Goal: Information Seeking & Learning: Compare options

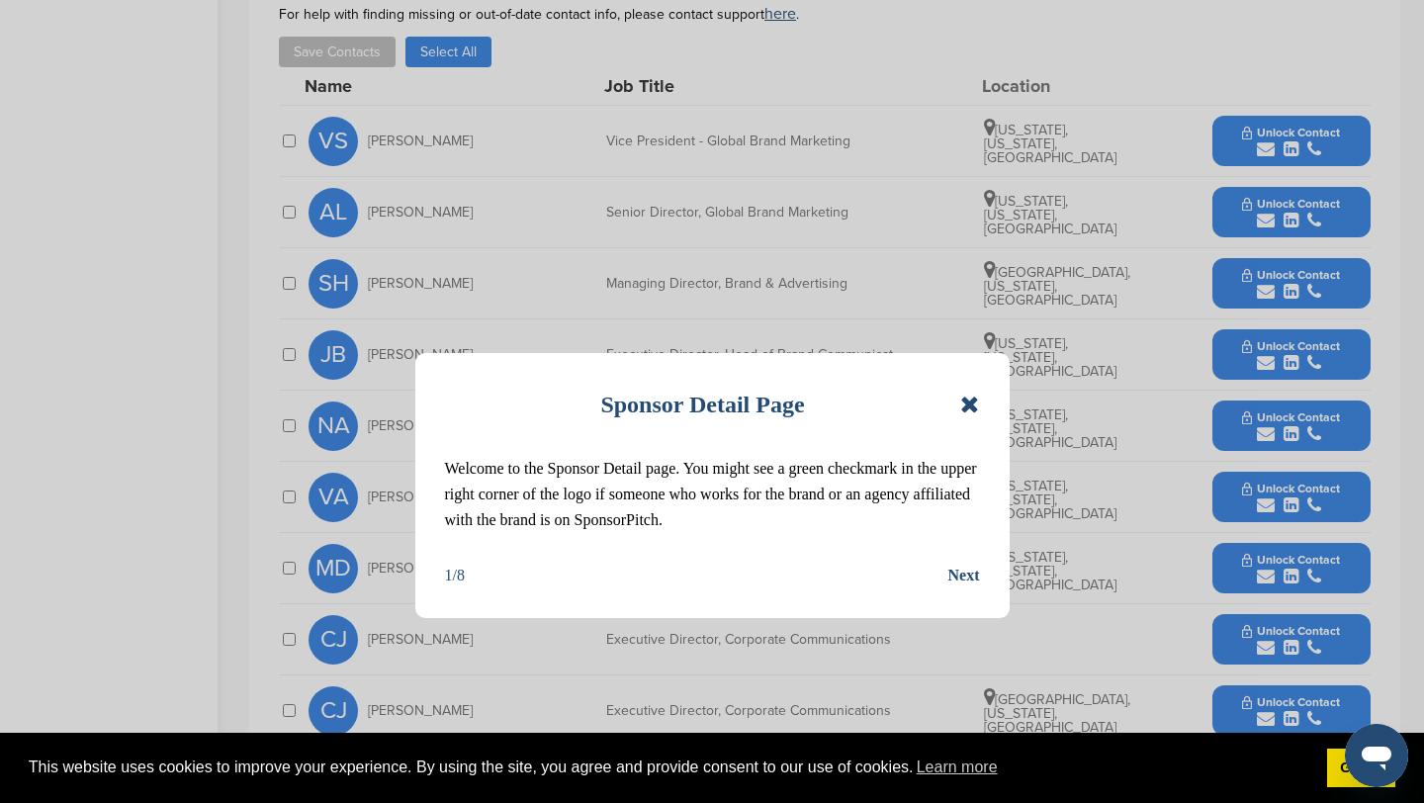
click at [976, 406] on icon at bounding box center [969, 404] width 19 height 24
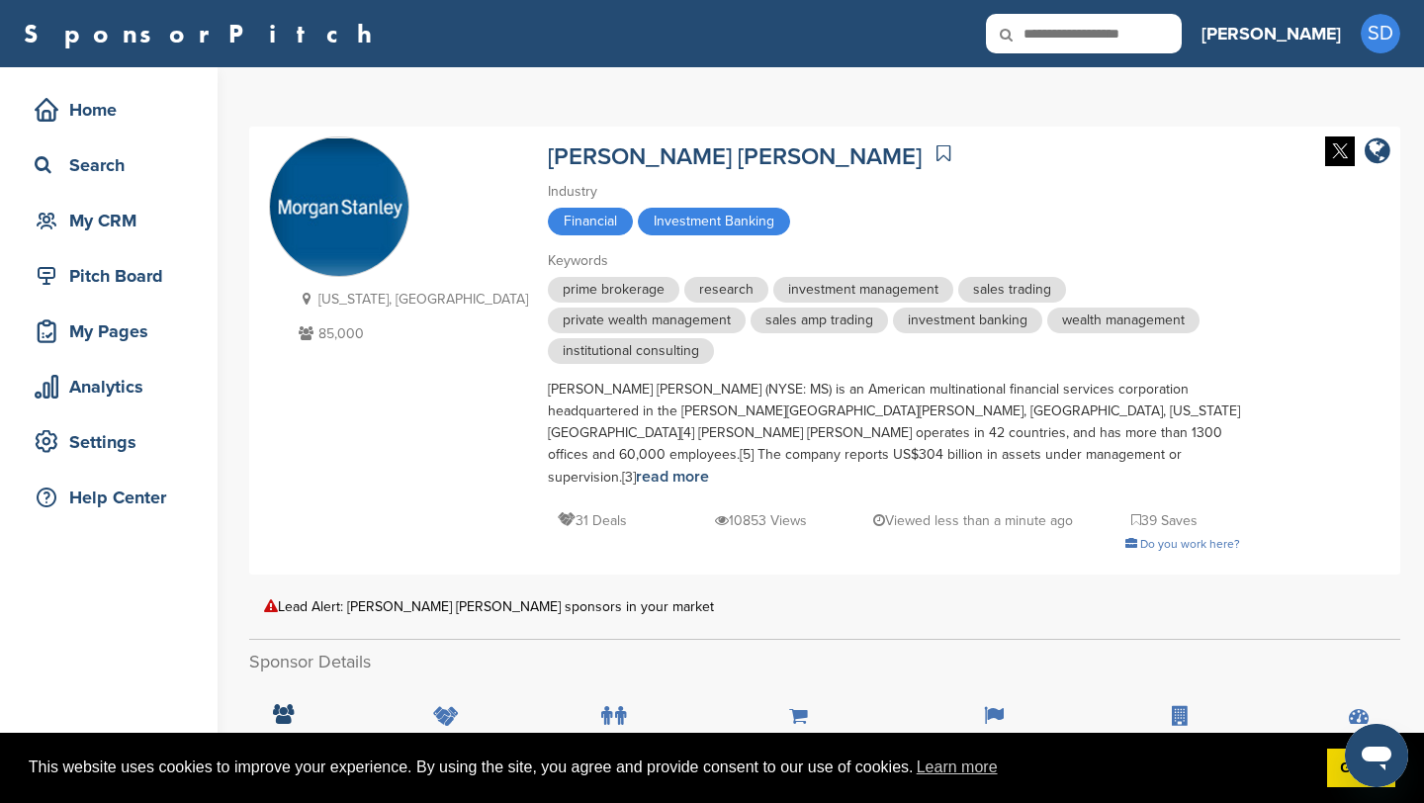
click at [1053, 39] on icon at bounding box center [1019, 35] width 67 height 42
click at [1147, 40] on input "text" at bounding box center [1084, 34] width 196 height 40
type input "*******"
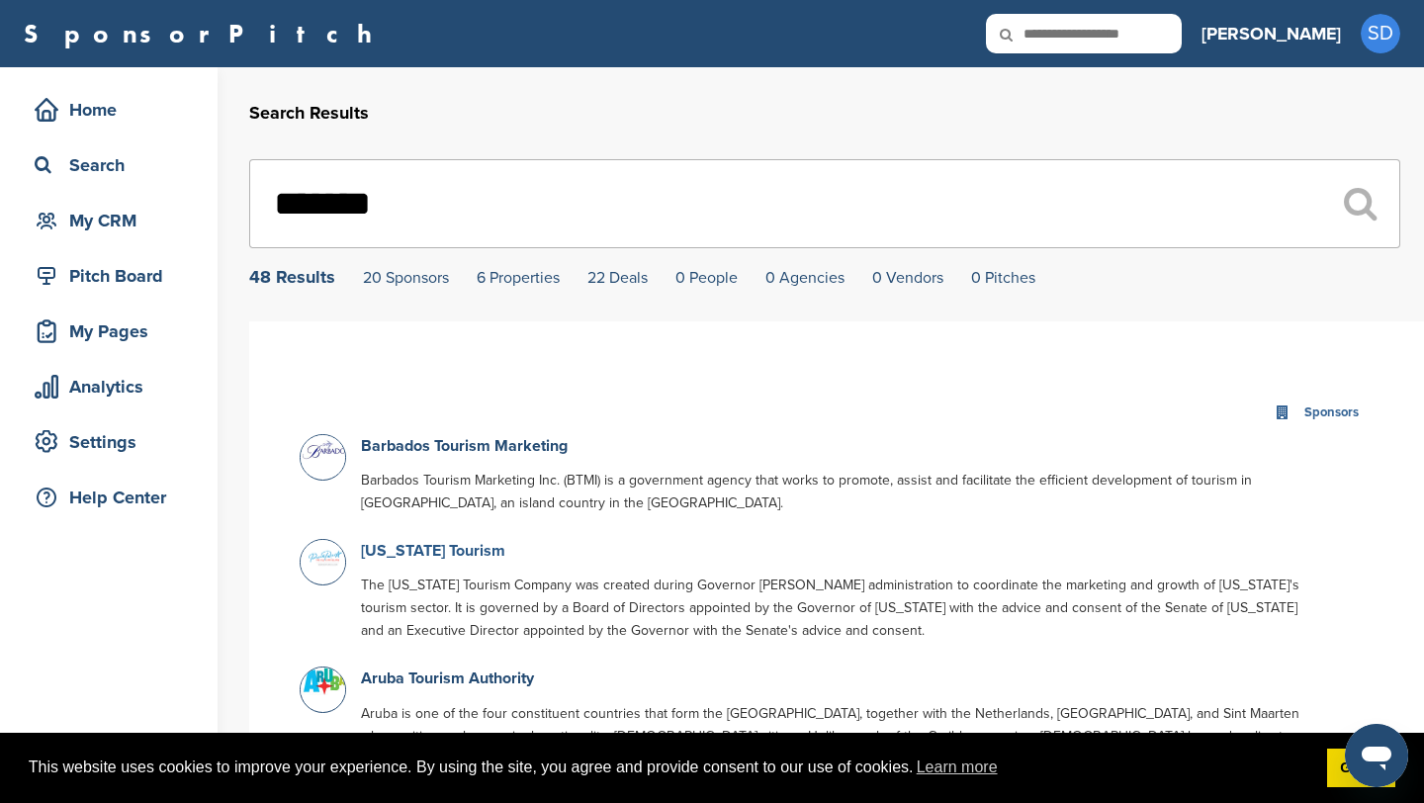
click at [392, 558] on link "Puerto Rico Tourism" at bounding box center [433, 551] width 144 height 20
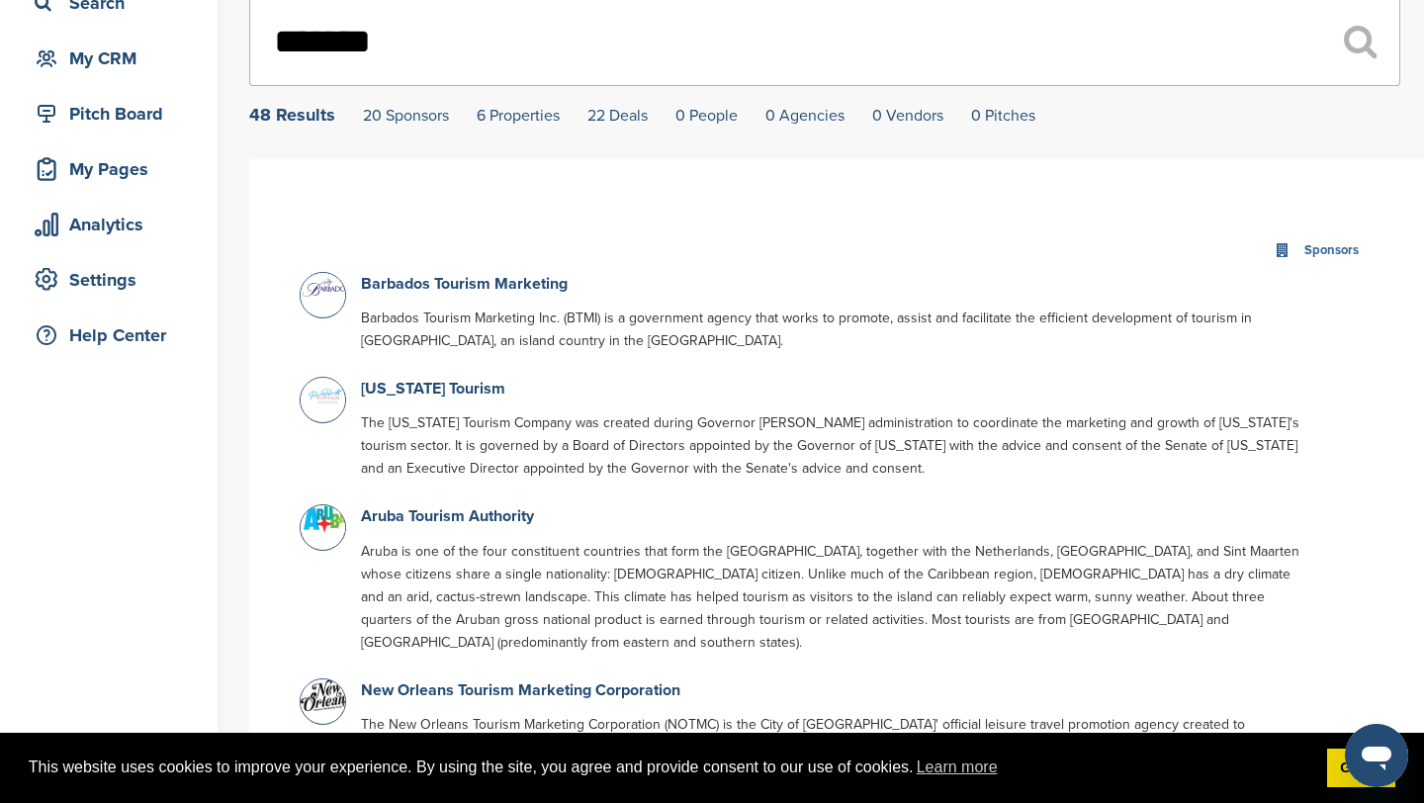
scroll to position [275, 0]
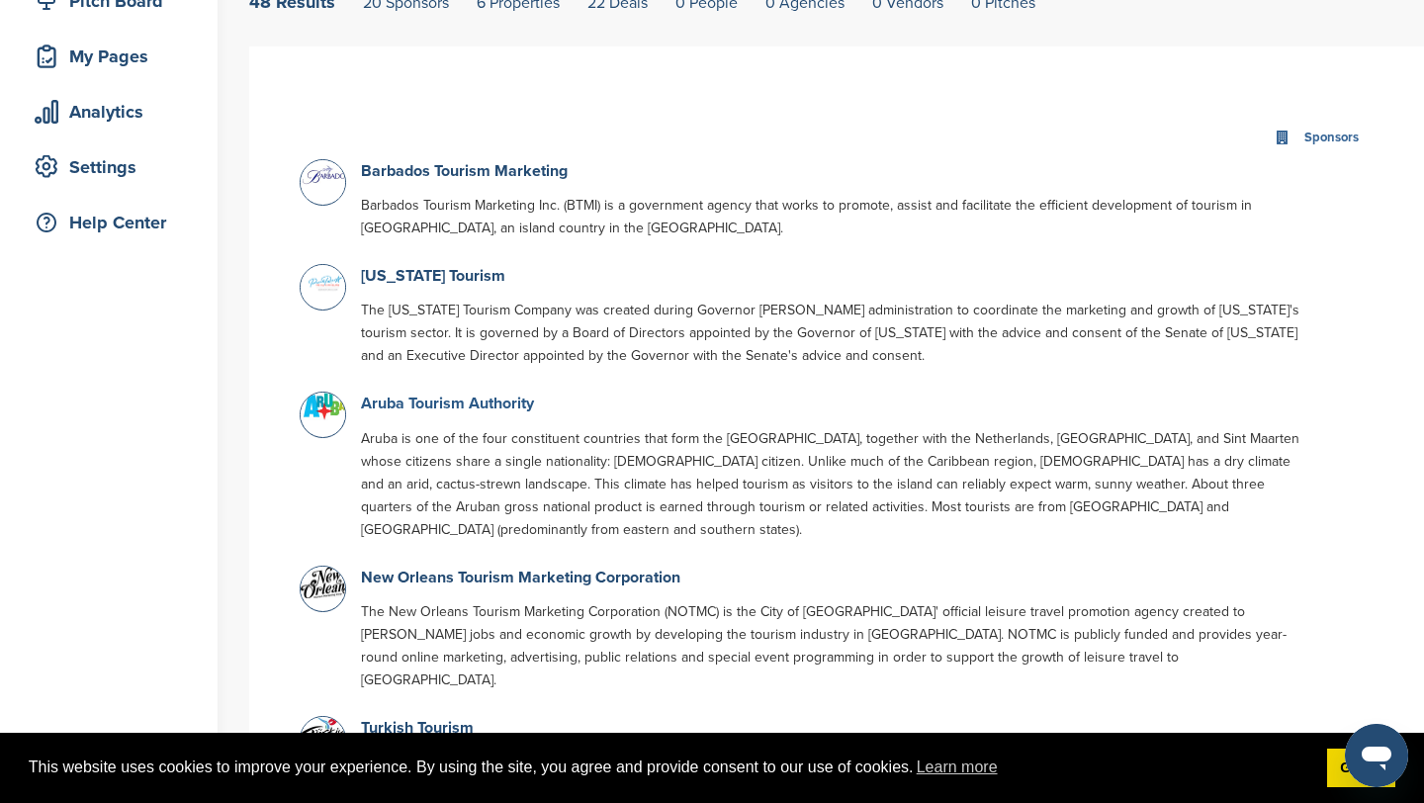
click at [492, 407] on link "Aruba Tourism Authority" at bounding box center [447, 403] width 173 height 20
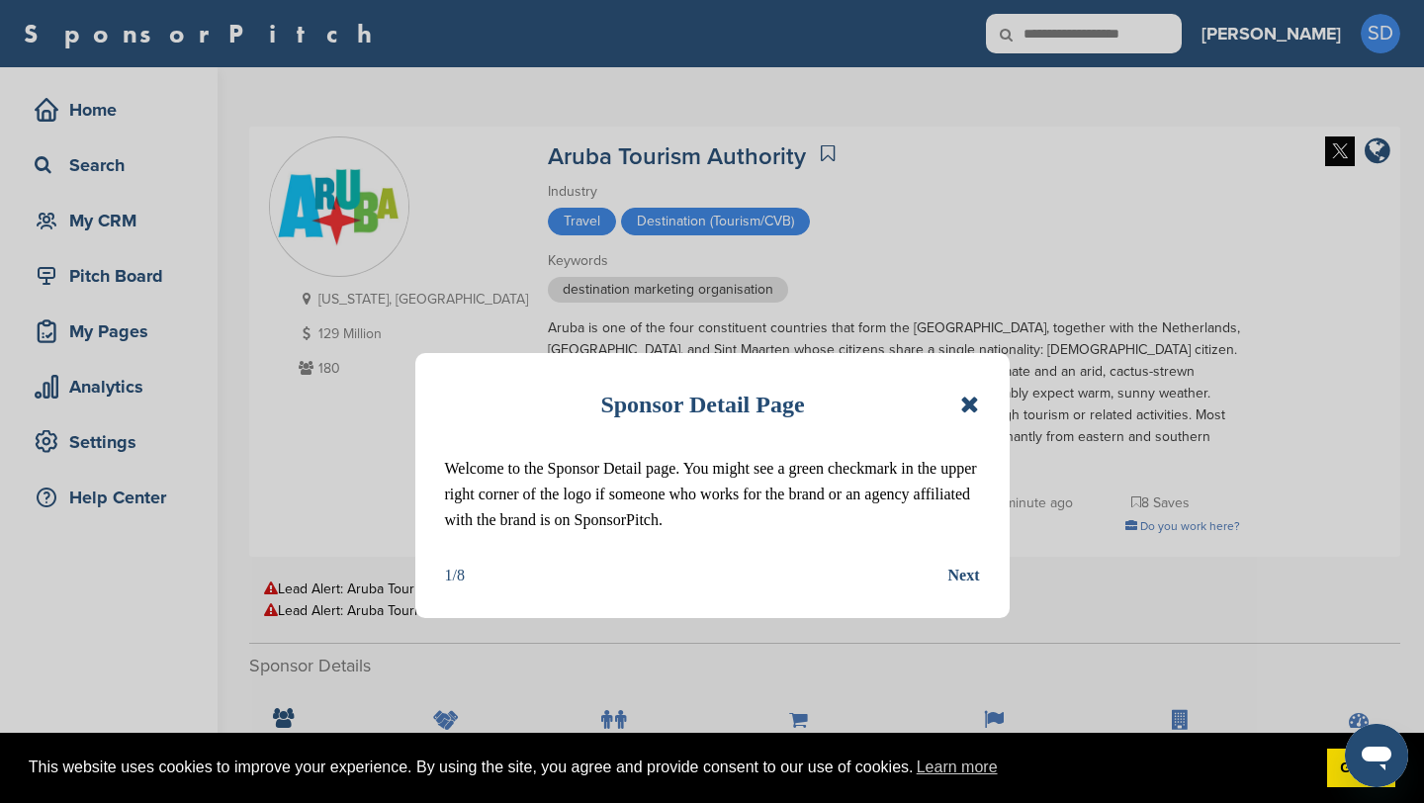
click at [962, 399] on icon at bounding box center [969, 404] width 19 height 24
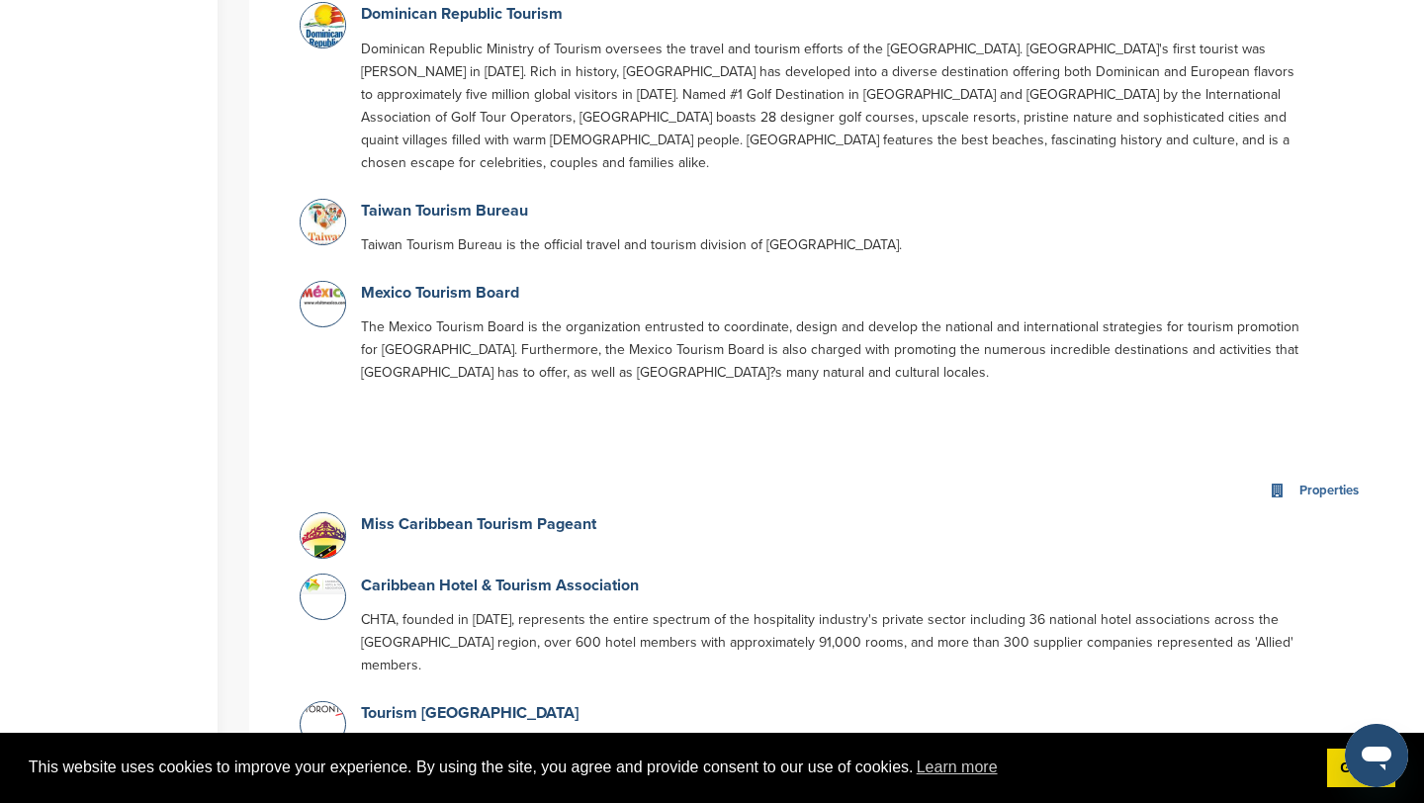
scroll to position [2738, 0]
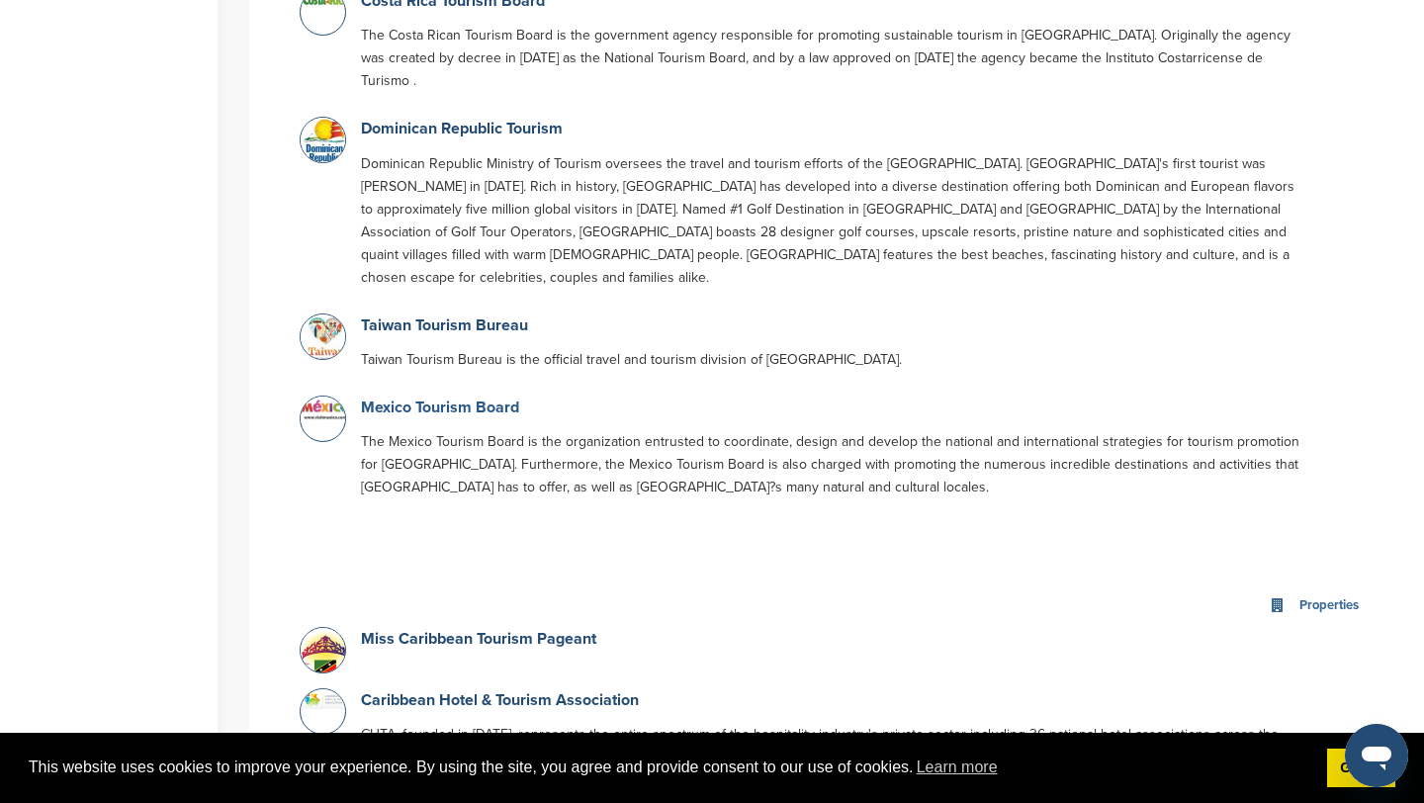
click at [418, 397] on link "Mexico Tourism Board" at bounding box center [440, 407] width 158 height 20
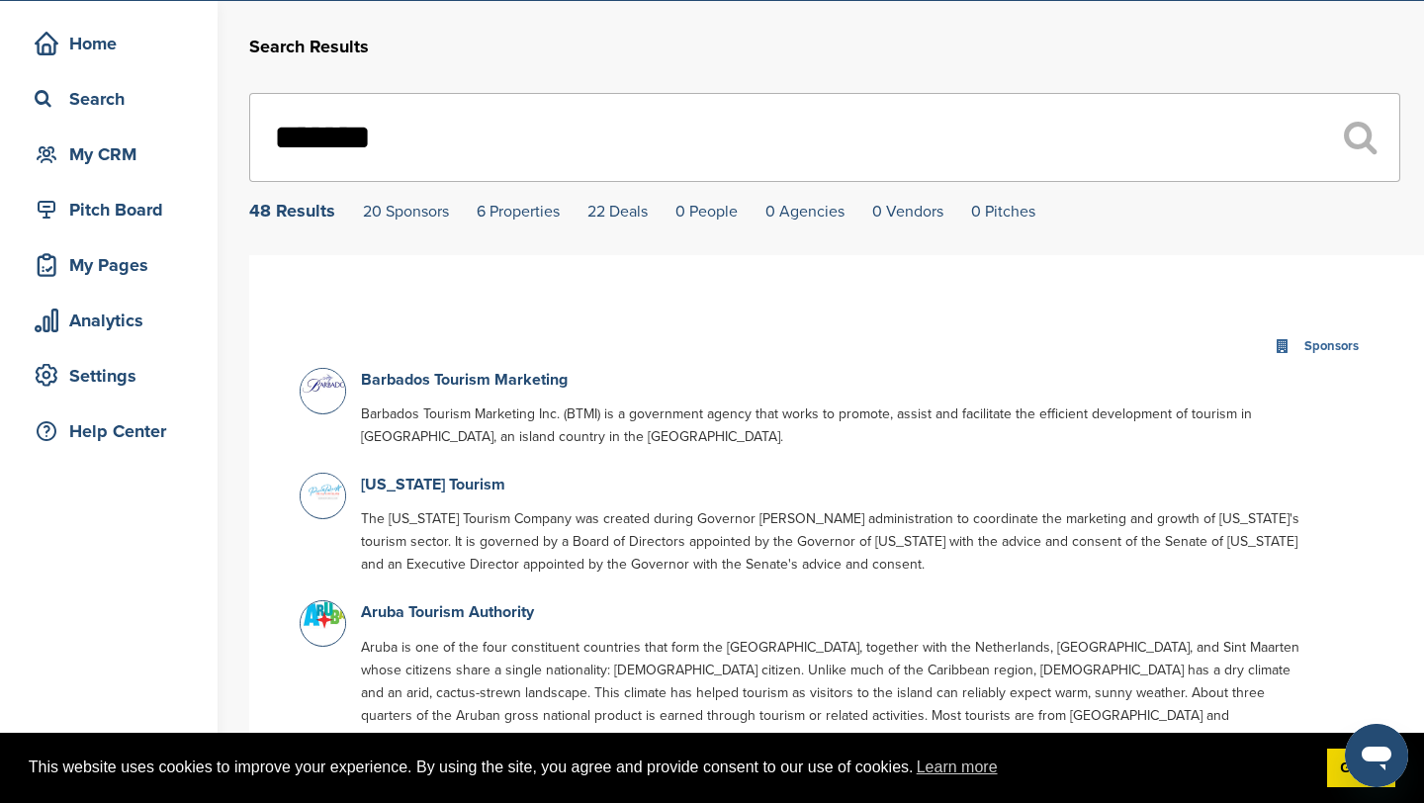
scroll to position [93, 0]
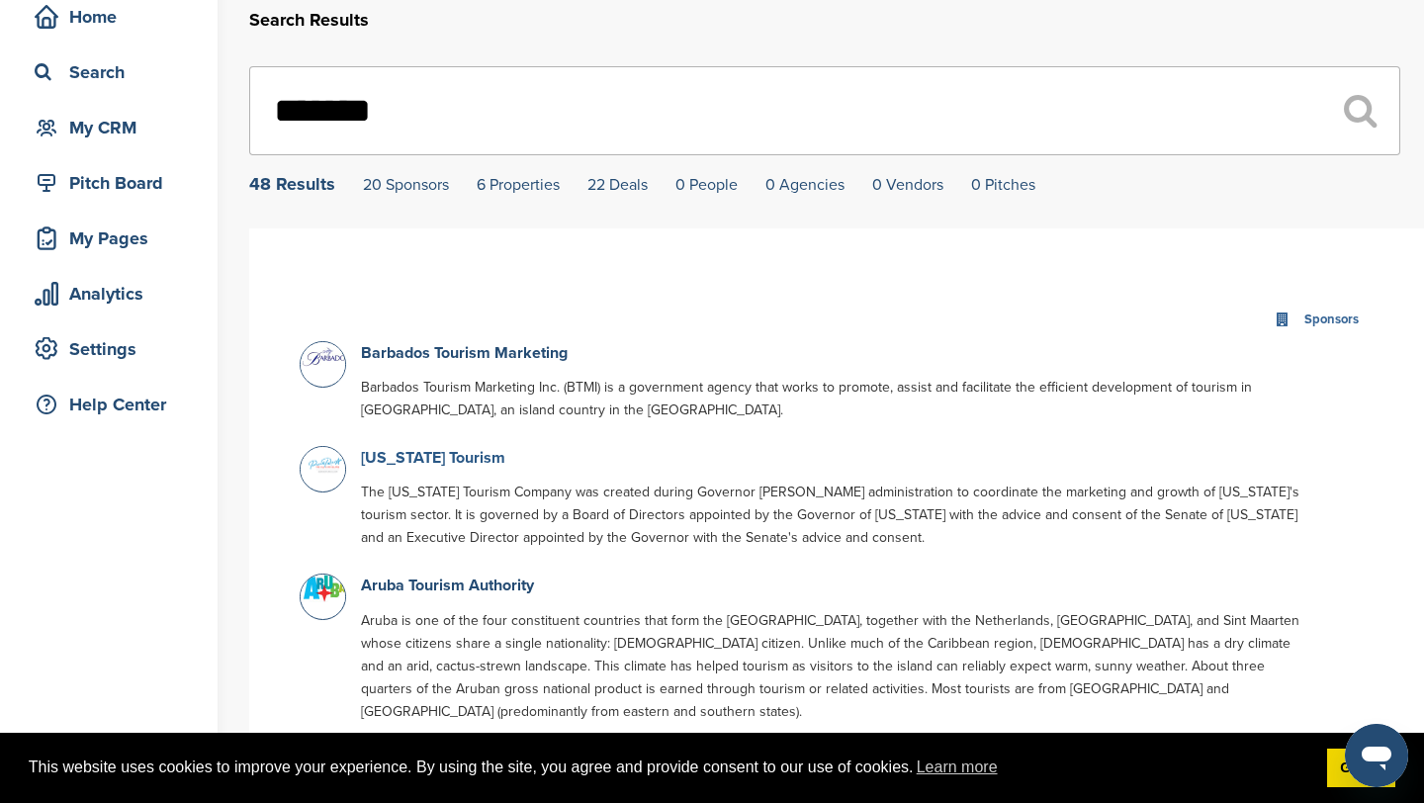
click at [469, 463] on link "Puerto Rico Tourism" at bounding box center [433, 458] width 144 height 20
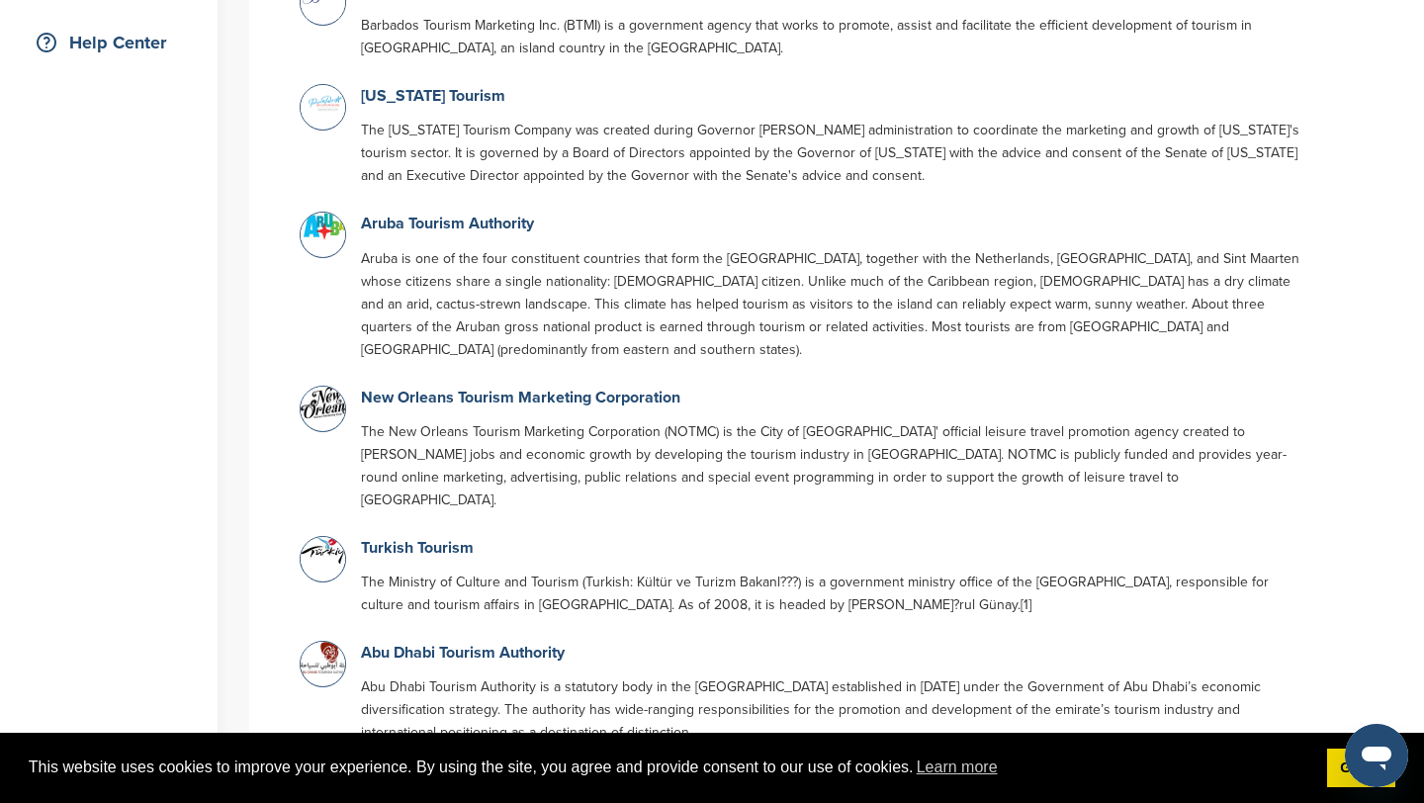
scroll to position [456, 0]
click at [416, 537] on link "Turkish Tourism" at bounding box center [417, 547] width 113 height 20
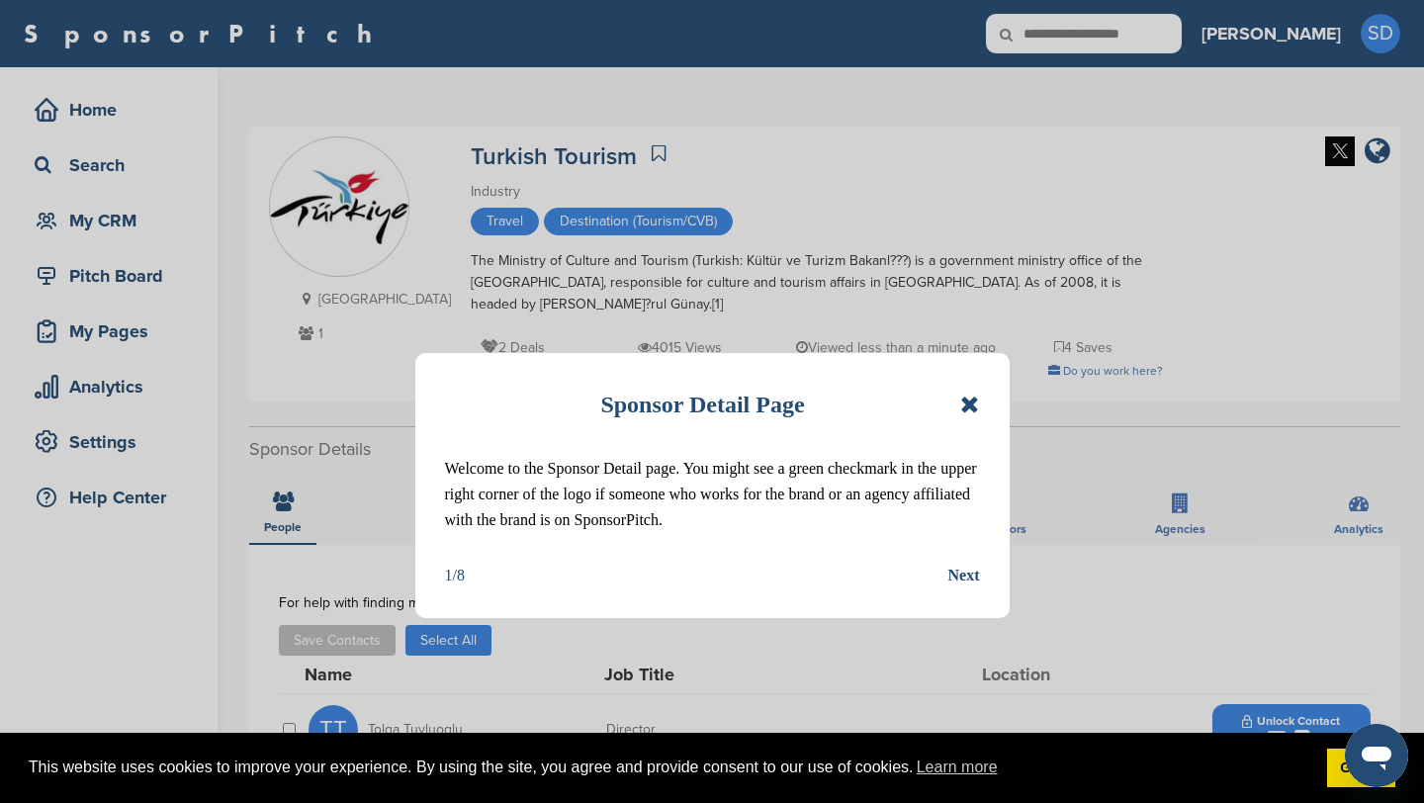
click at [970, 401] on icon at bounding box center [969, 404] width 19 height 24
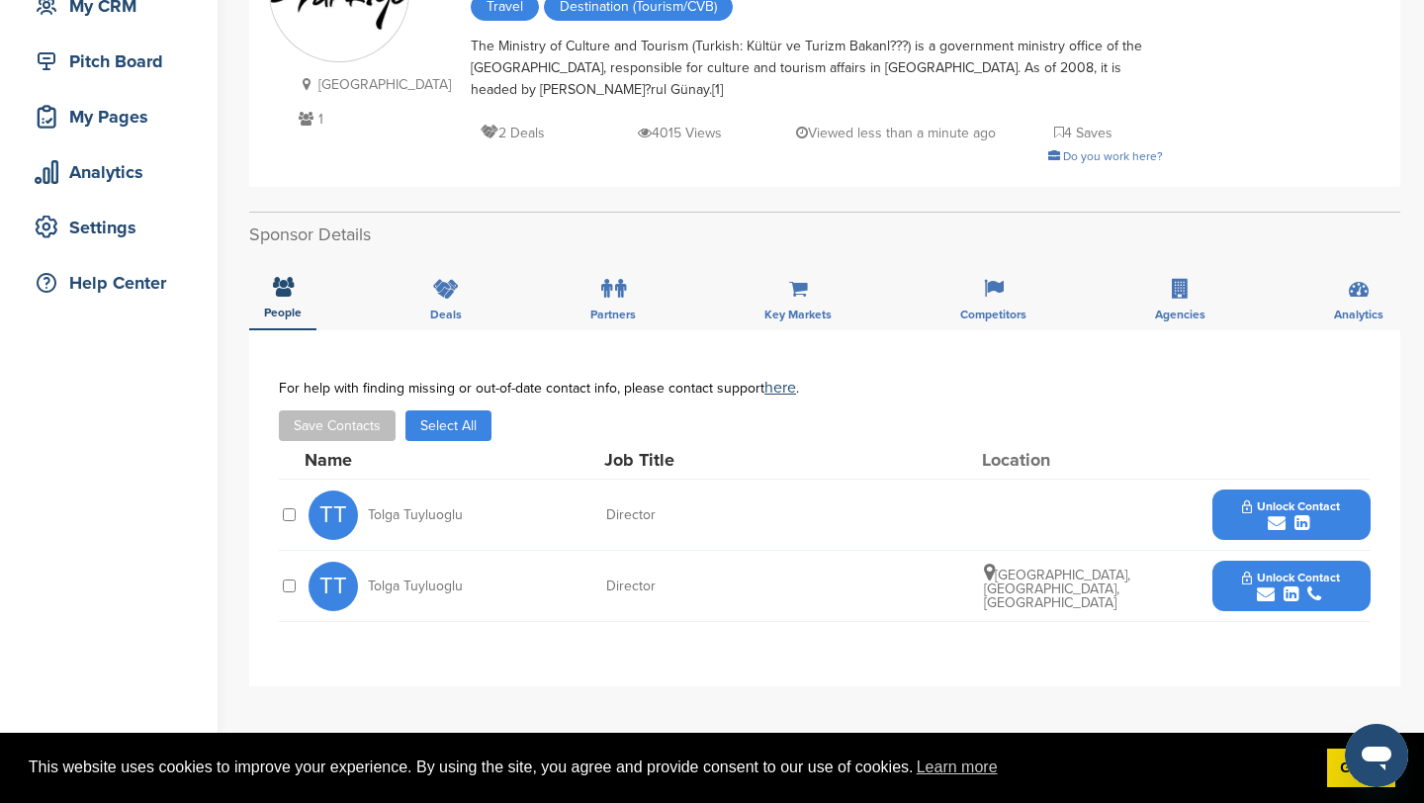
scroll to position [214, 0]
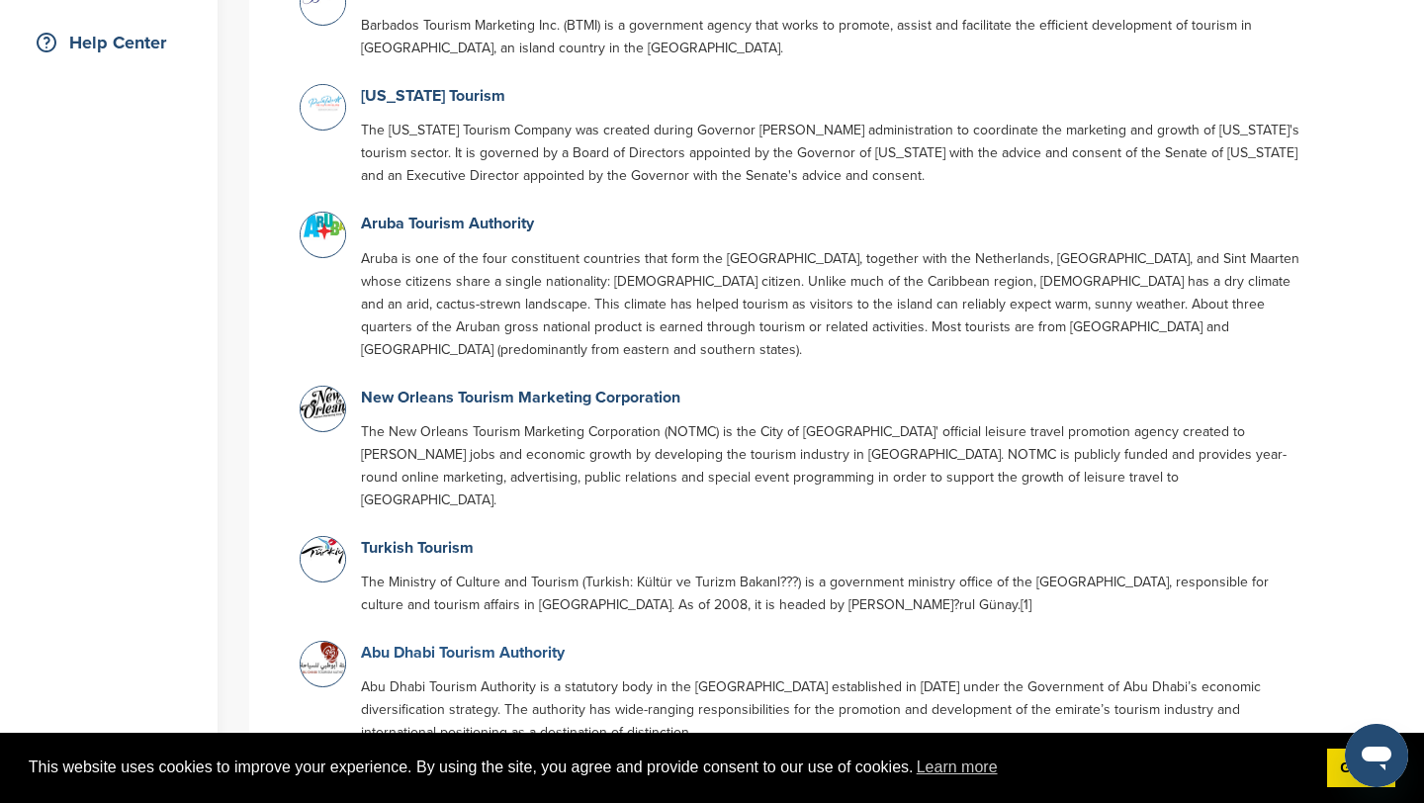
click at [496, 643] on link "Abu Dhabi Tourism Authority" at bounding box center [463, 653] width 204 height 20
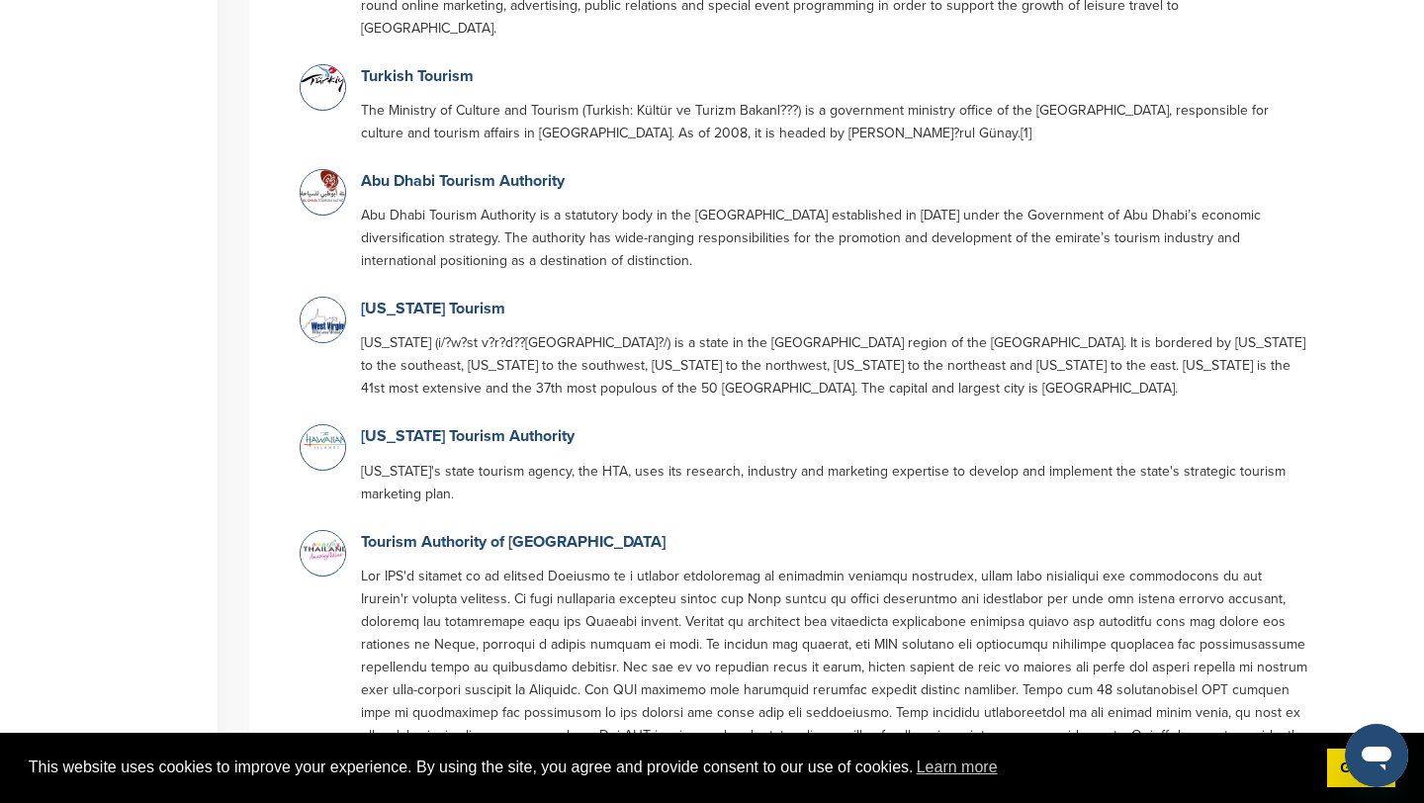
scroll to position [927, 0]
click at [422, 531] on link "Tourism Authority of [GEOGRAPHIC_DATA]" at bounding box center [513, 541] width 304 height 20
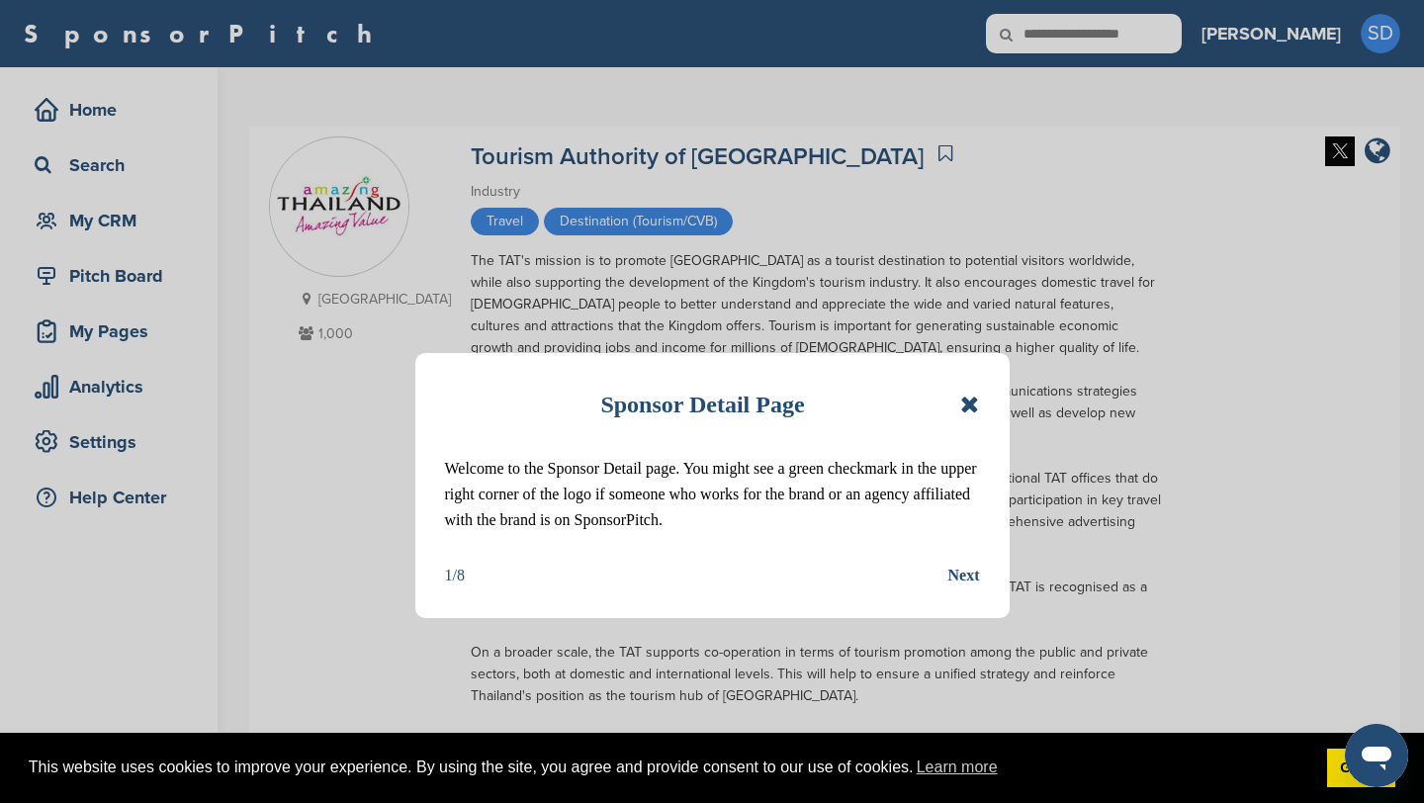
click at [970, 405] on icon at bounding box center [969, 404] width 19 height 24
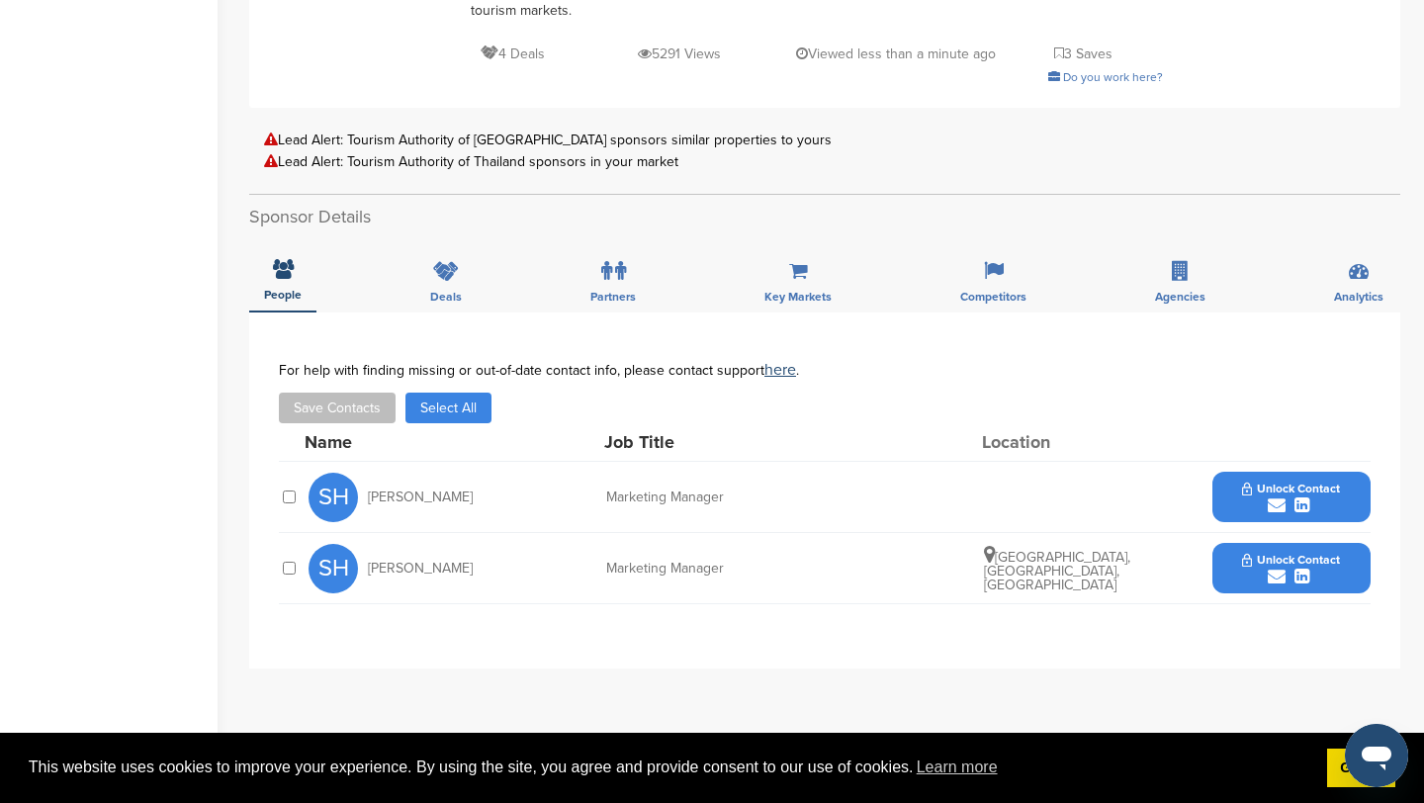
scroll to position [786, 0]
